Goal: Transaction & Acquisition: Purchase product/service

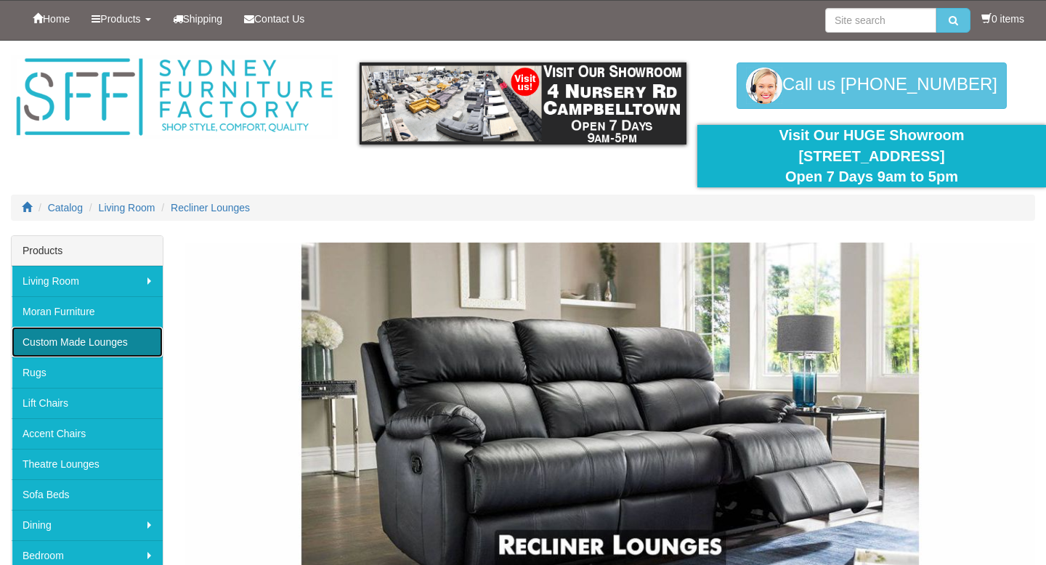
click at [120, 344] on link "Custom Made Lounges" at bounding box center [87, 342] width 151 height 31
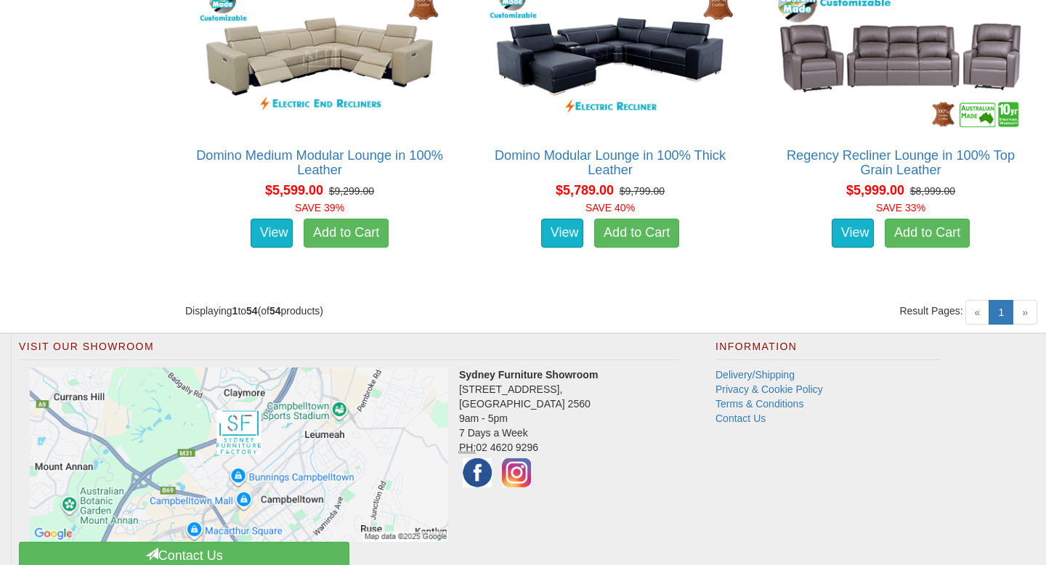
scroll to position [6450, 0]
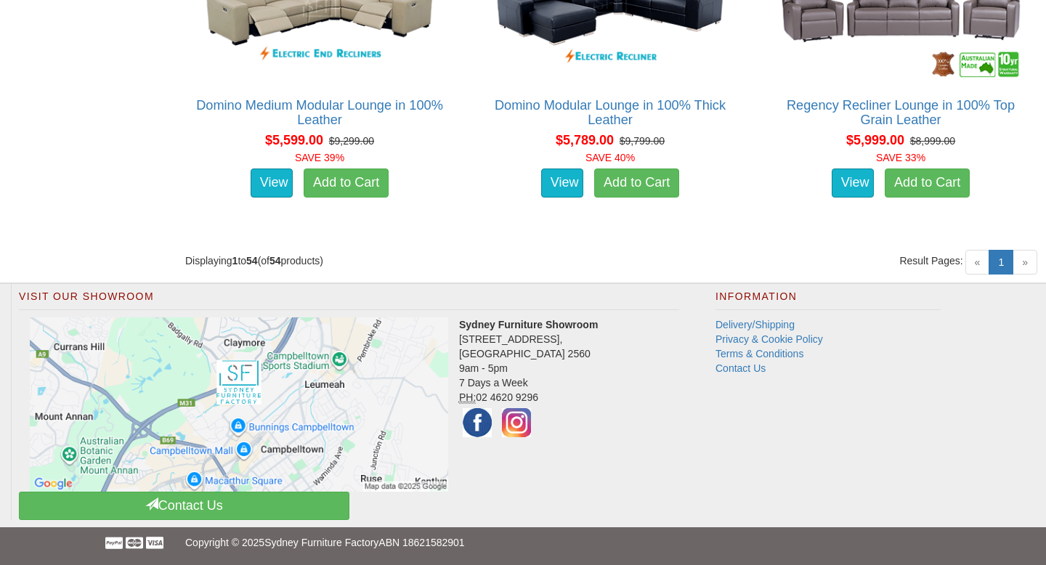
click at [1026, 266] on span "»" at bounding box center [1025, 262] width 25 height 25
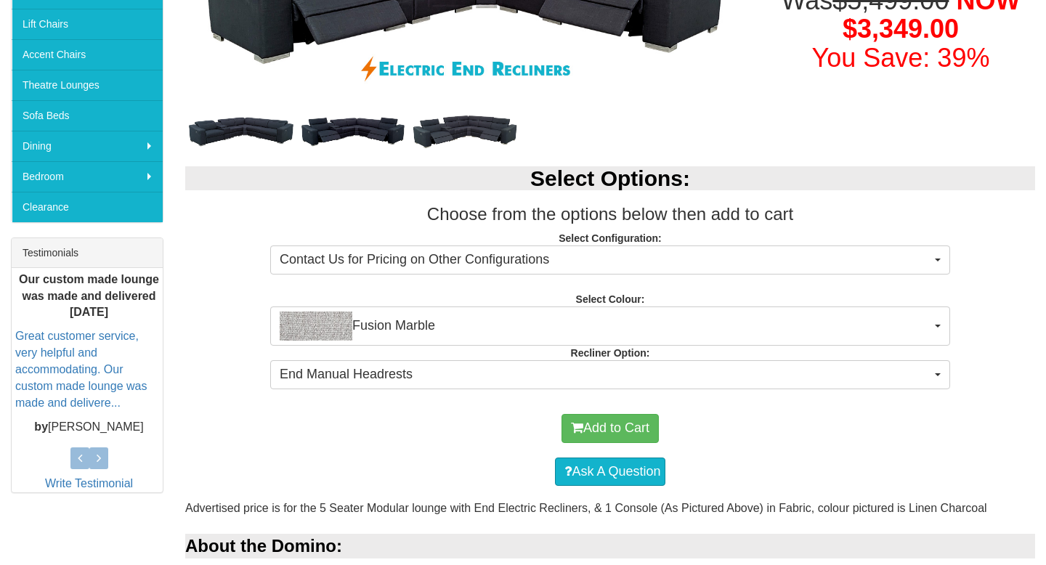
scroll to position [384, 0]
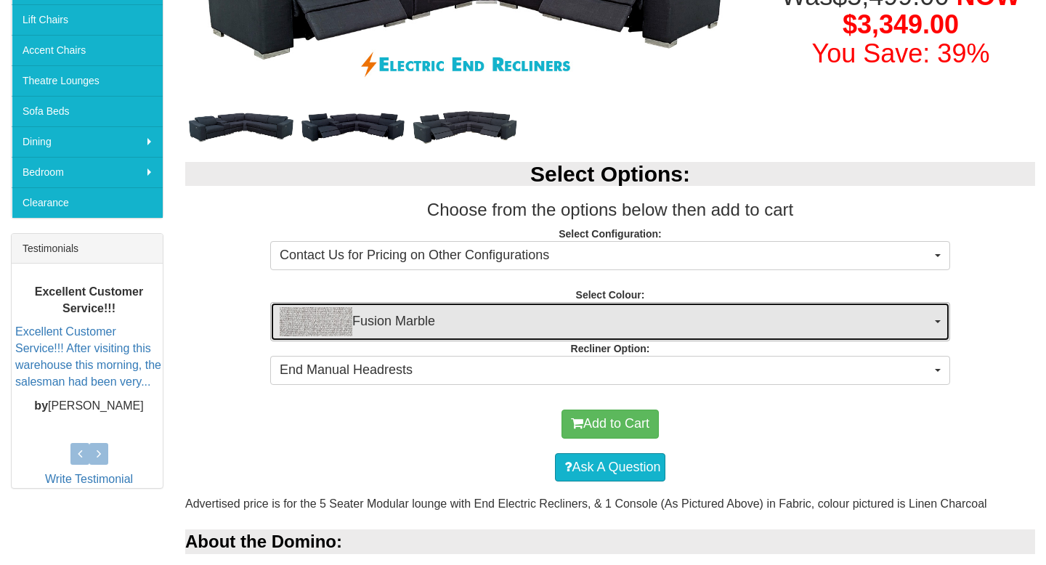
click at [692, 325] on span "Fusion Marble" at bounding box center [606, 321] width 652 height 29
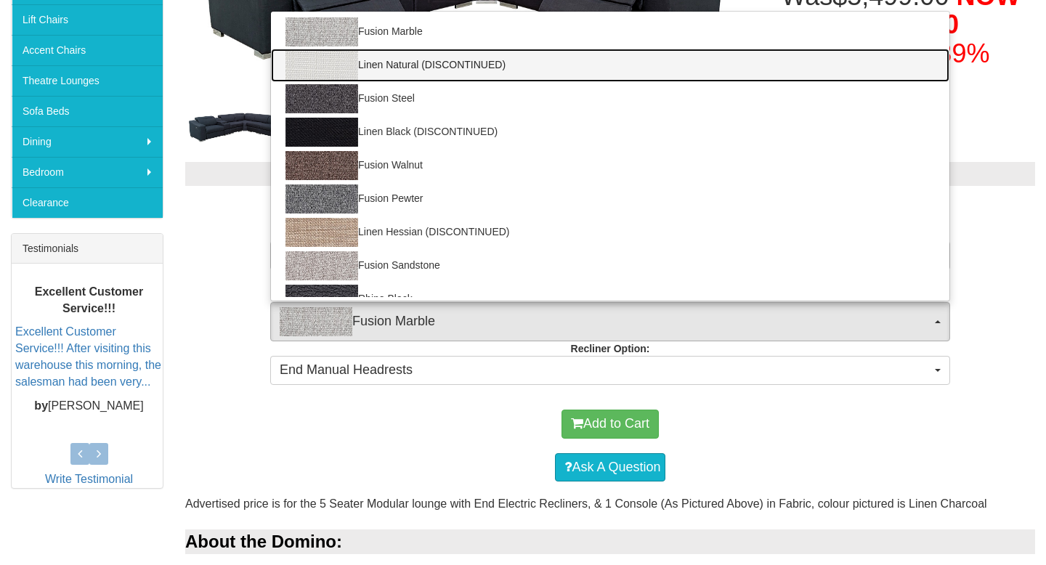
click at [586, 67] on link "Linen Natural (DISCONTINUED)" at bounding box center [610, 65] width 679 height 33
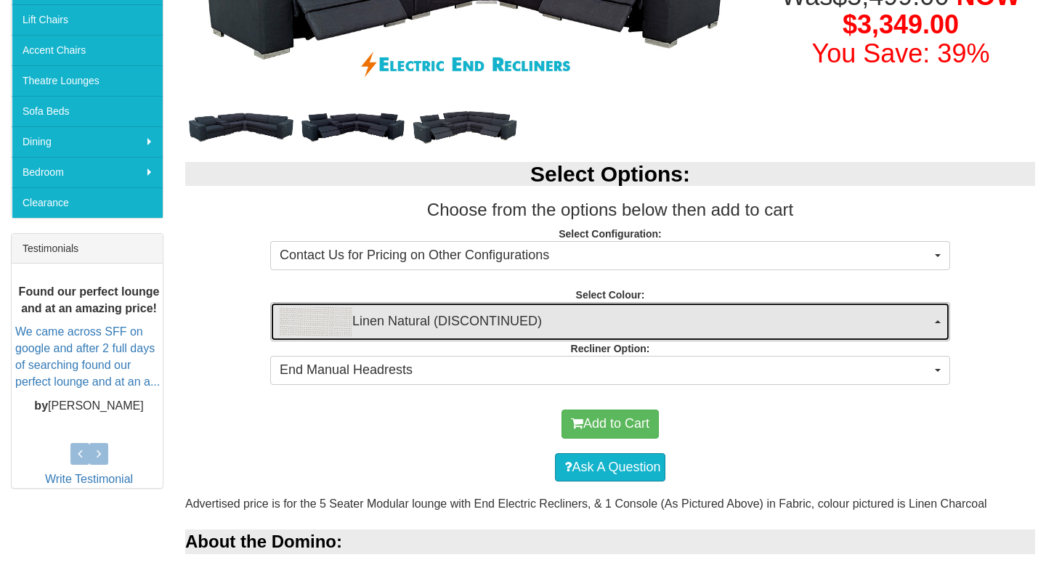
click at [618, 319] on span "Linen Natural (DISCONTINUED)" at bounding box center [606, 321] width 652 height 29
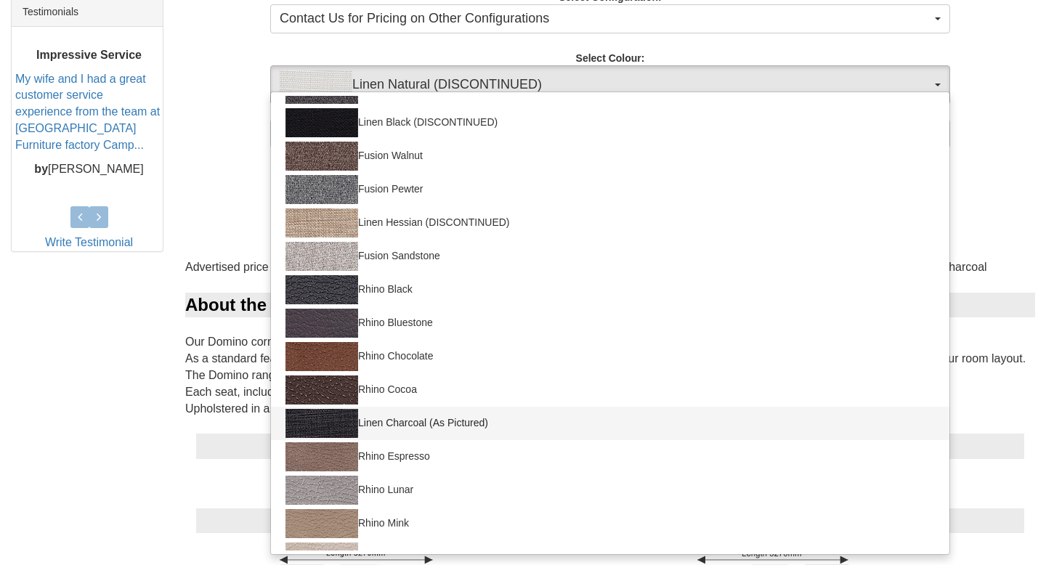
scroll to position [113, 0]
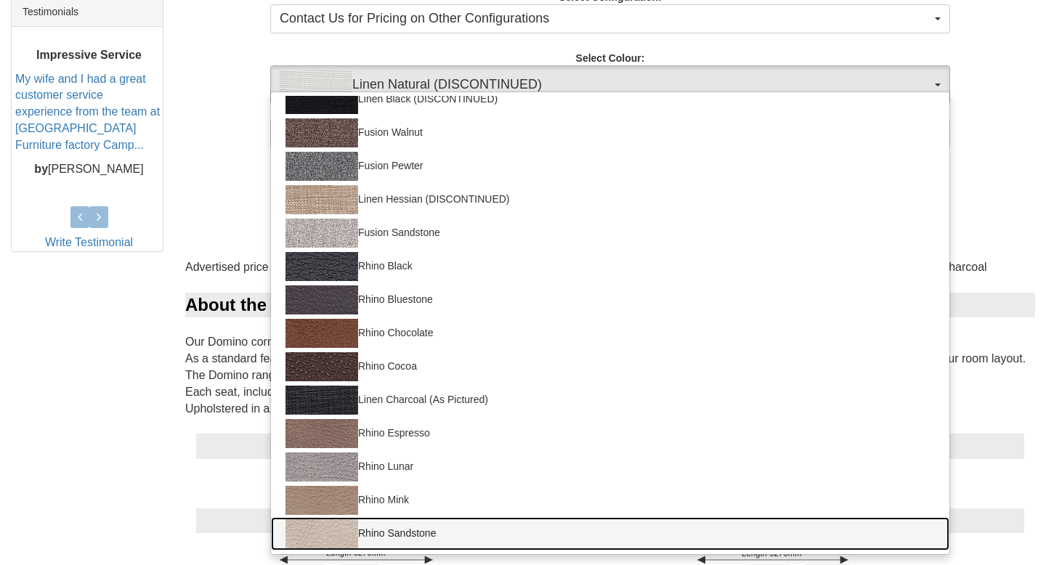
click at [432, 530] on link "Rhino Sandstone" at bounding box center [610, 533] width 679 height 33
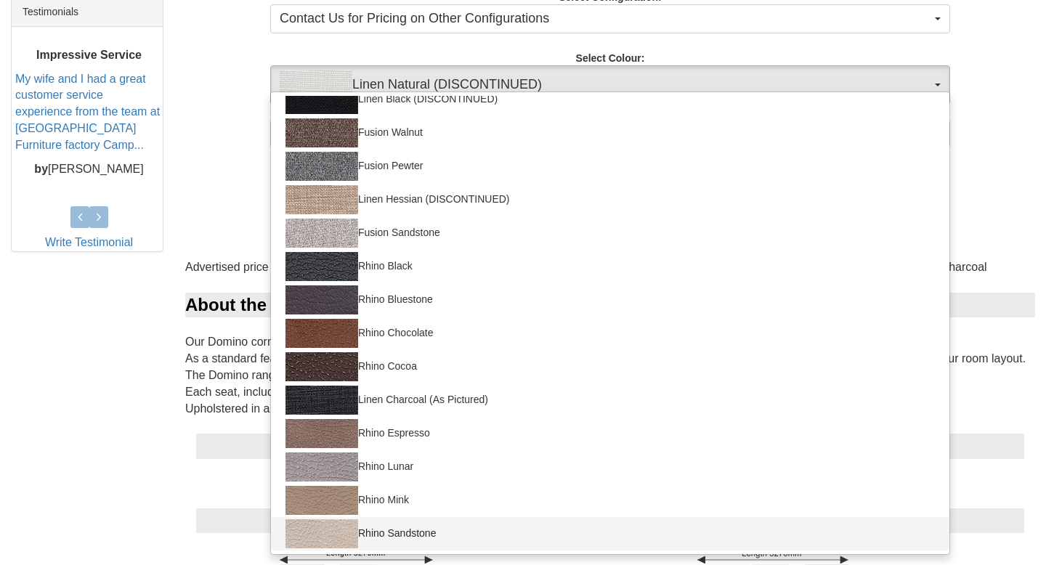
select select "1557"
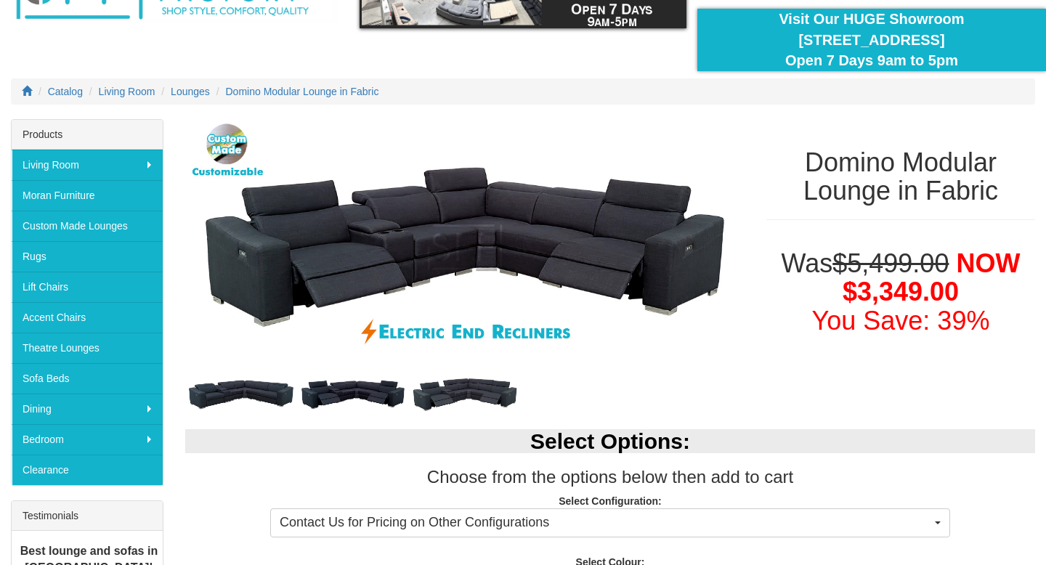
scroll to position [115, 0]
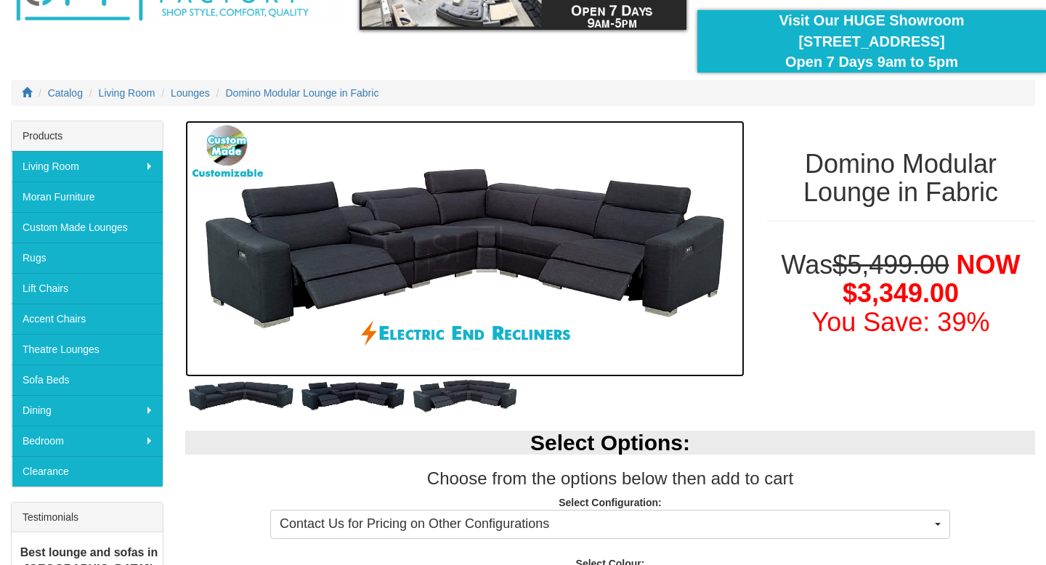
click at [430, 230] on img at bounding box center [464, 249] width 559 height 256
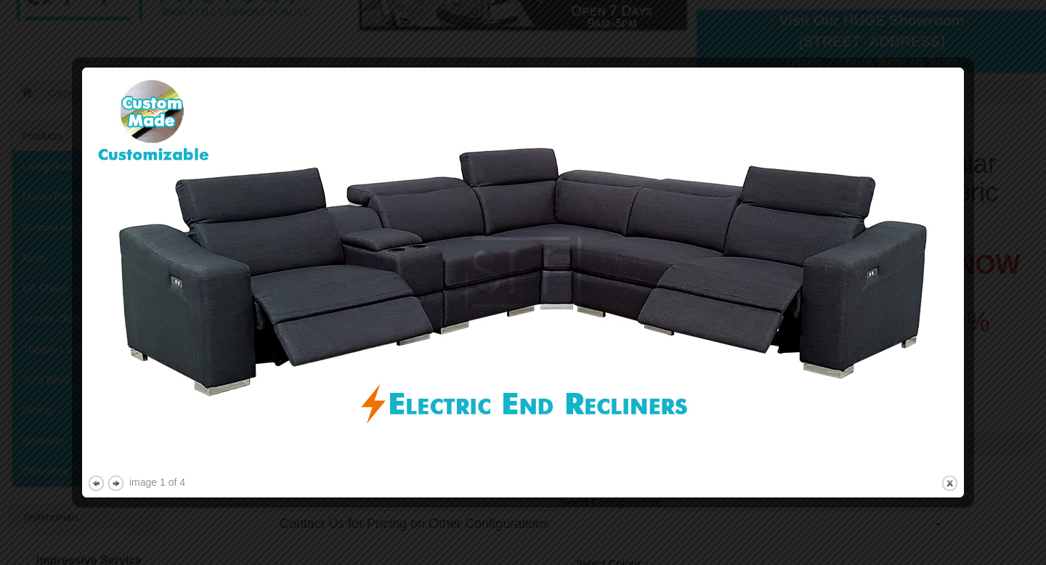
click at [952, 44] on div at bounding box center [523, 282] width 1046 height 565
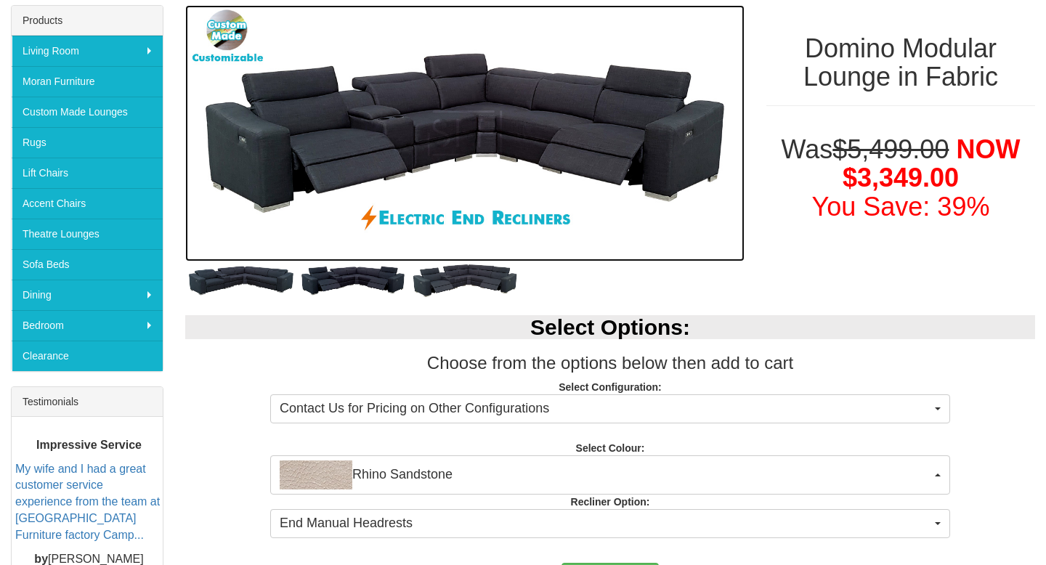
scroll to position [383, 0]
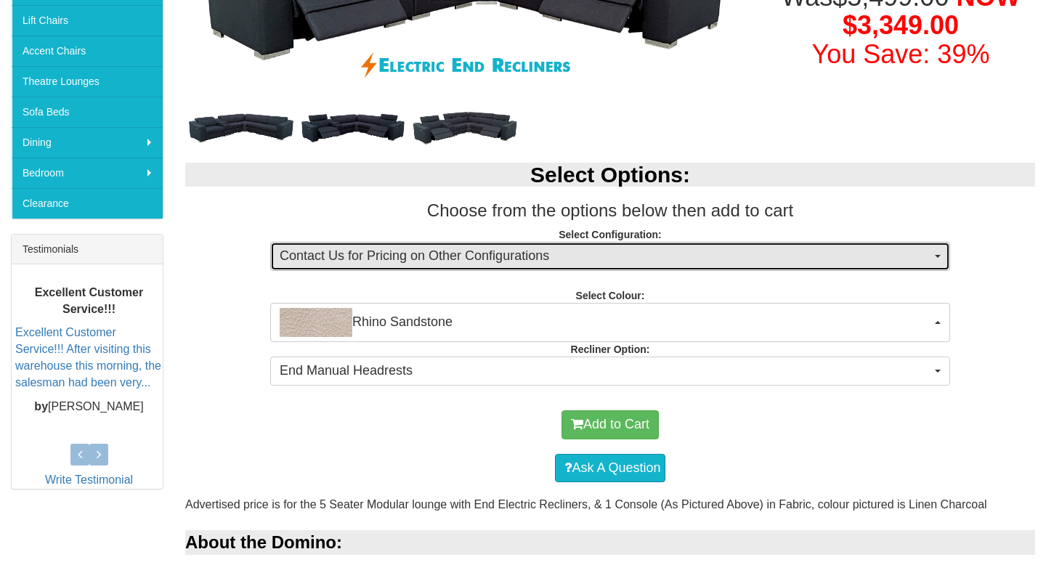
click at [607, 254] on span "Contact Us for Pricing on Other Configurations" at bounding box center [606, 256] width 652 height 19
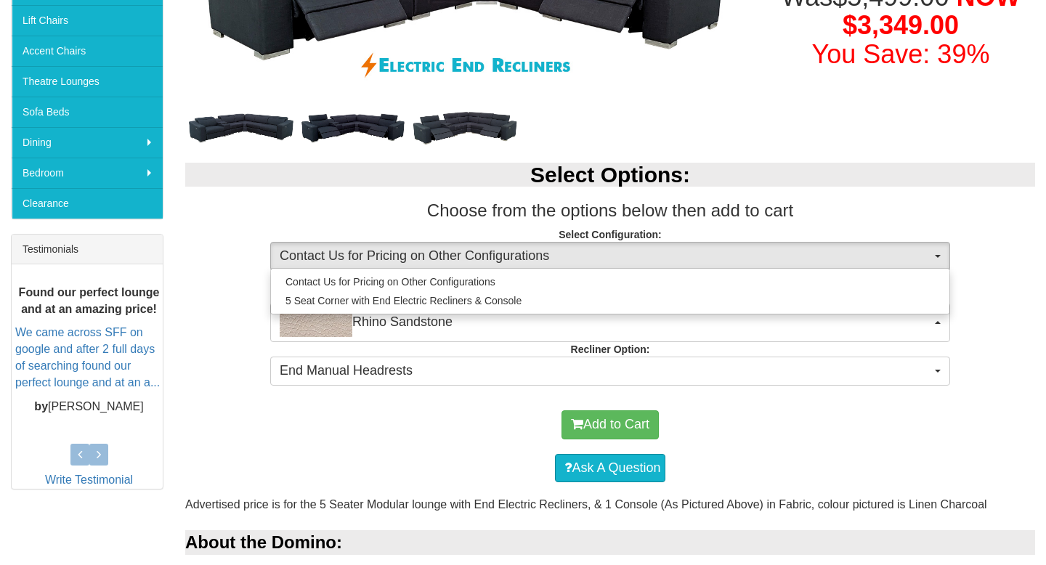
click at [747, 224] on div "Select Options: Choose from the options below then add to cart Select Configura…" at bounding box center [610, 272] width 872 height 248
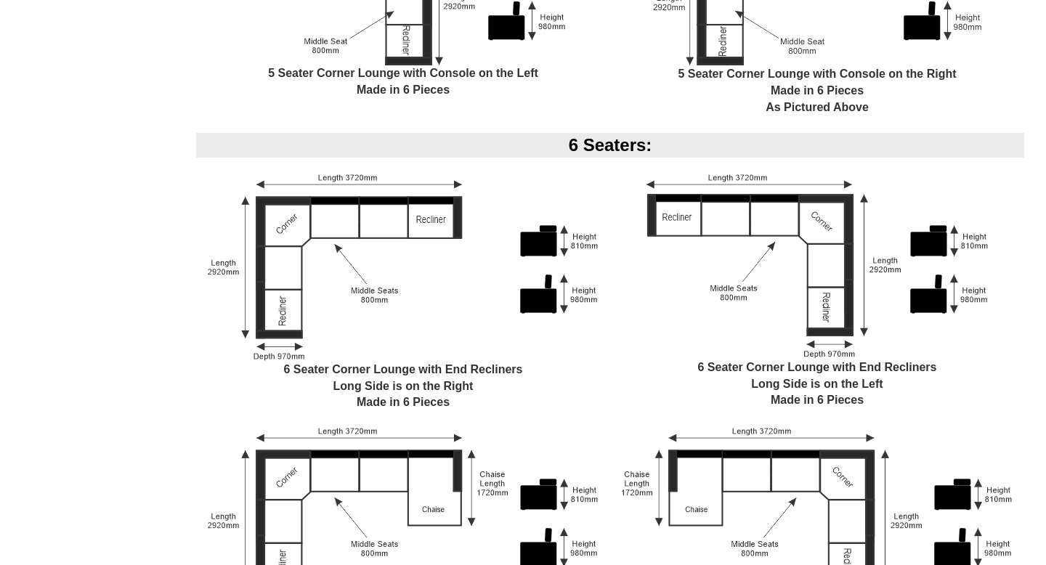
scroll to position [908, 0]
